Goal: Task Accomplishment & Management: Manage account settings

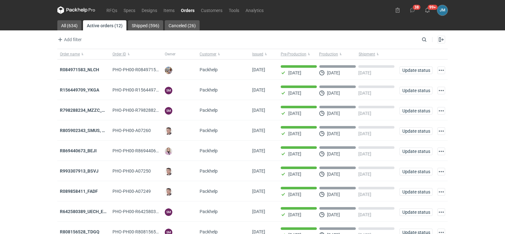
click at [82, 10] on icon at bounding box center [82, 10] width 3 height 3
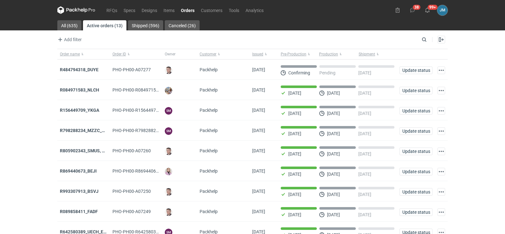
click at [87, 11] on icon at bounding box center [76, 10] width 38 height 8
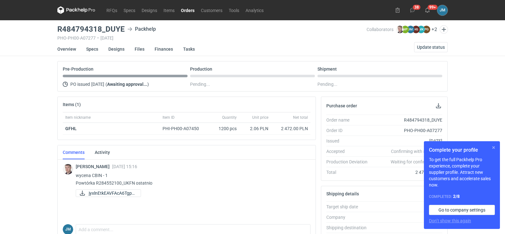
click at [495, 149] on button "button" at bounding box center [494, 148] width 8 height 8
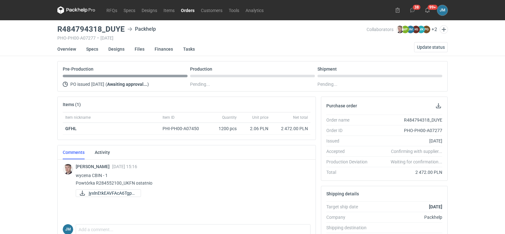
click at [77, 8] on icon at bounding box center [76, 10] width 38 height 8
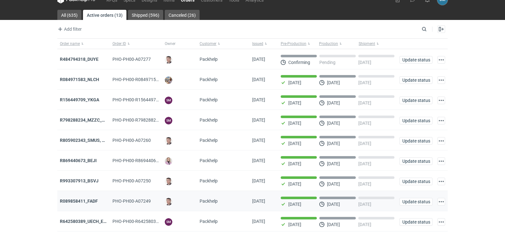
scroll to position [52, 0]
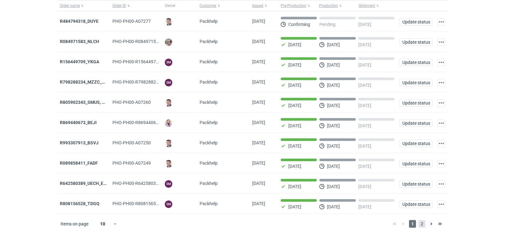
click at [419, 225] on span "2" at bounding box center [422, 224] width 7 height 8
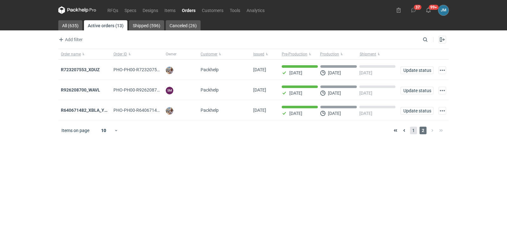
click at [414, 134] on span "1" at bounding box center [413, 131] width 7 height 8
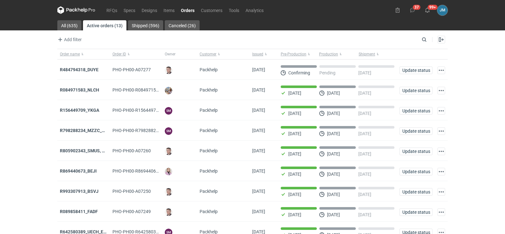
click at [71, 13] on icon at bounding box center [76, 10] width 38 height 8
click at [76, 9] on icon at bounding box center [76, 10] width 38 height 8
click at [80, 7] on icon at bounding box center [76, 10] width 38 height 8
click at [76, 69] on strong "R484794318_DUYE" at bounding box center [79, 69] width 39 height 5
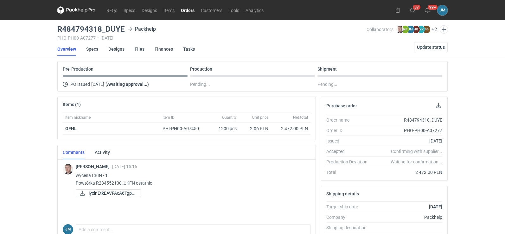
click at [79, 9] on icon at bounding box center [76, 10] width 38 height 8
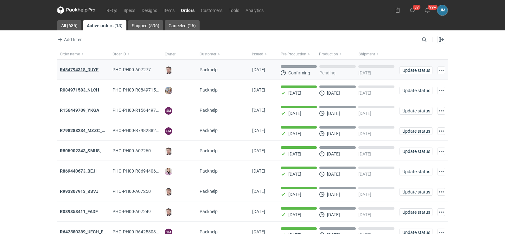
click at [68, 67] on strong "R484794318_DUYE" at bounding box center [79, 69] width 39 height 5
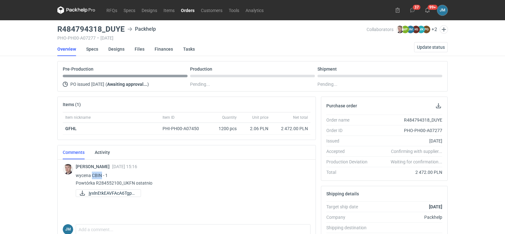
drag, startPoint x: 101, startPoint y: 176, endPoint x: 92, endPoint y: 175, distance: 9.2
click at [92, 175] on p "wycena CBIN - 1 Powtórka R284552100_UKFN ostatnio" at bounding box center [191, 179] width 230 height 15
copy p "CBIN"
click at [425, 47] on span "Update status" at bounding box center [431, 47] width 28 height 4
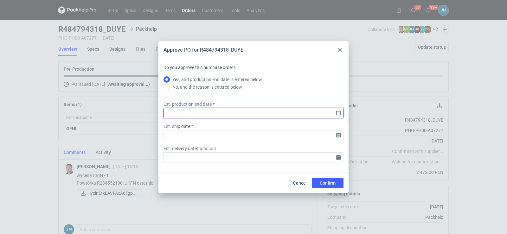
click at [340, 114] on input "Est. production end date" at bounding box center [254, 113] width 180 height 10
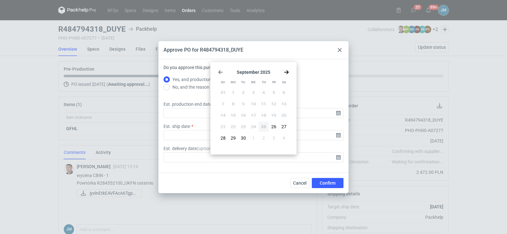
click at [287, 74] on use "Go forward 1 month" at bounding box center [286, 72] width 4 height 4
click at [252, 114] on span "15" at bounding box center [253, 115] width 5 height 6
type input "[DATE]"
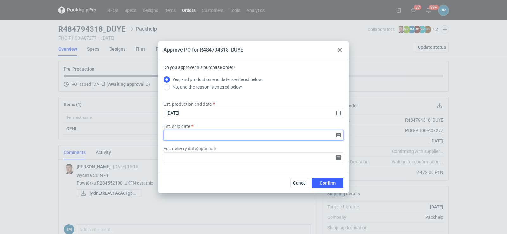
click at [337, 136] on input "Est. ship date" at bounding box center [254, 135] width 180 height 10
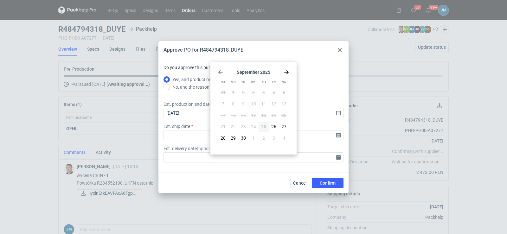
click at [288, 71] on icon "Go forward 1 month" at bounding box center [286, 72] width 5 height 5
click at [262, 114] on span "16" at bounding box center [263, 115] width 5 height 6
type input "[DATE]"
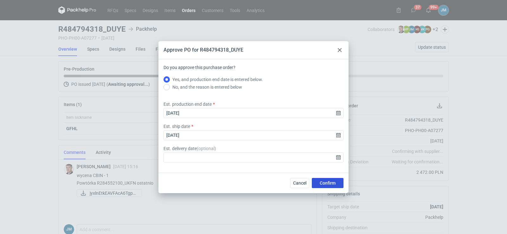
click at [326, 181] on span "Confirm" at bounding box center [328, 183] width 16 height 4
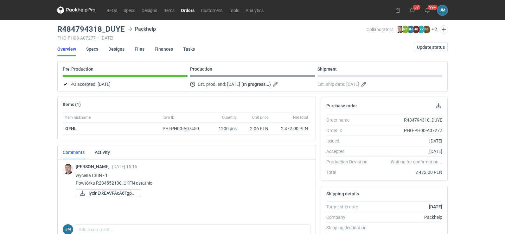
click at [82, 10] on icon at bounding box center [76, 10] width 38 height 8
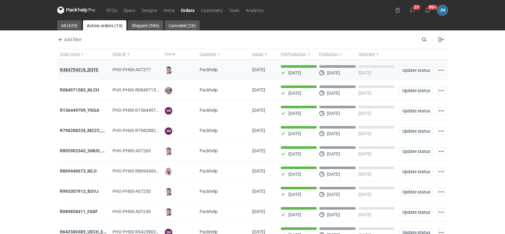
click at [88, 68] on strong "R484794318_DUYE" at bounding box center [79, 69] width 39 height 5
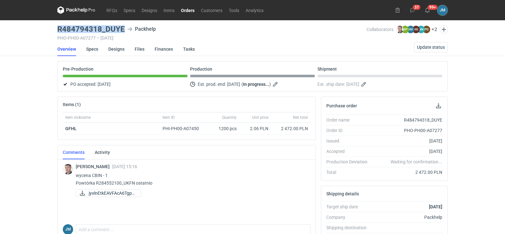
drag, startPoint x: 126, startPoint y: 29, endPoint x: 58, endPoint y: 27, distance: 67.8
click at [58, 27] on div "R484794318_DUYE Packhelp" at bounding box center [211, 29] width 309 height 8
copy h3 "R484794318_DUYE"
click at [24, 125] on div "RFQs Specs Designs Items Orders Customers Tools Analytics 37 99+ [PERSON_NAME] …" at bounding box center [252, 117] width 505 height 234
click at [86, 12] on icon at bounding box center [76, 10] width 38 height 8
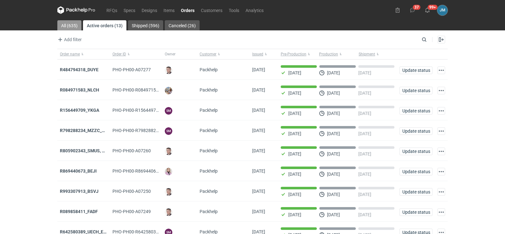
click at [65, 23] on link "All (635)" at bounding box center [69, 25] width 24 height 10
click at [88, 72] on strong "R484794318_DUYE" at bounding box center [79, 69] width 39 height 5
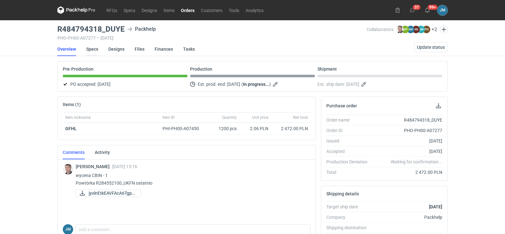
click at [93, 53] on link "Specs" at bounding box center [92, 49] width 12 height 14
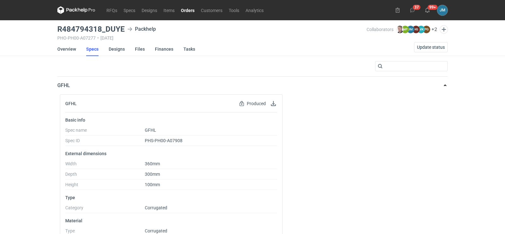
click at [74, 9] on icon at bounding box center [71, 9] width 8 height 3
